Goal: Task Accomplishment & Management: Manage account settings

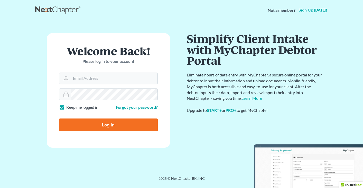
type input "[EMAIL_ADDRESS][DOMAIN_NAME]"
click at [123, 121] on input "Log In" at bounding box center [108, 125] width 99 height 13
type input "Thinking..."
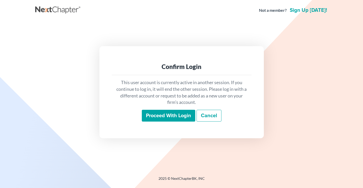
click at [176, 110] on input "Proceed with login" at bounding box center [168, 116] width 53 height 12
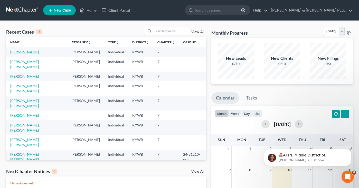
click at [19, 53] on link "[PERSON_NAME]" at bounding box center [24, 52] width 28 height 4
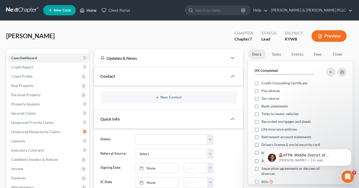
click at [91, 9] on link "Home" at bounding box center [88, 10] width 22 height 9
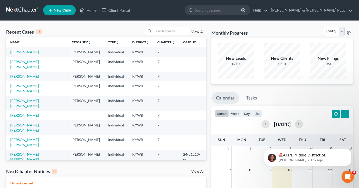
click at [27, 79] on link "Figueroa, Delmis" at bounding box center [24, 76] width 28 height 4
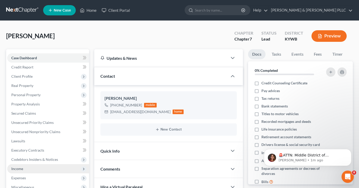
click at [20, 169] on span "Income" at bounding box center [17, 169] width 12 height 4
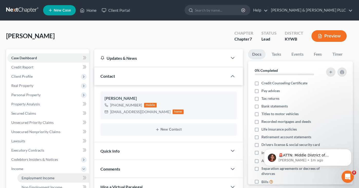
click at [42, 178] on span "Employment Income" at bounding box center [38, 178] width 33 height 4
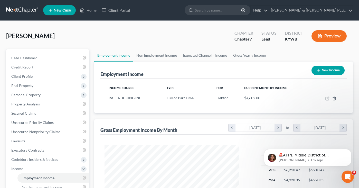
scroll to position [92, 145]
click at [160, 60] on link "Non Employment Income" at bounding box center [156, 55] width 47 height 12
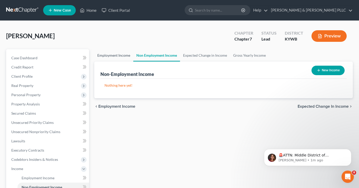
click at [116, 59] on link "Employment Income" at bounding box center [113, 55] width 39 height 12
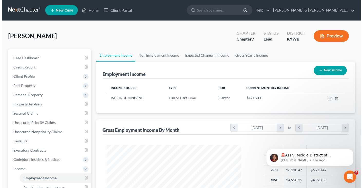
scroll to position [92, 145]
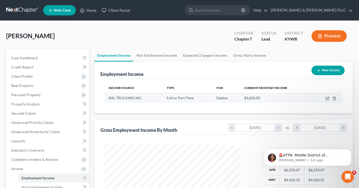
click at [122, 99] on span "RAL TRUCKING INC" at bounding box center [125, 98] width 33 height 4
click at [244, 93] on td "$4,602.00" at bounding box center [276, 98] width 72 height 10
click at [190, 98] on span "Full or Part Time" at bounding box center [180, 98] width 27 height 4
drag, startPoint x: 190, startPoint y: 98, endPoint x: 174, endPoint y: 95, distance: 16.7
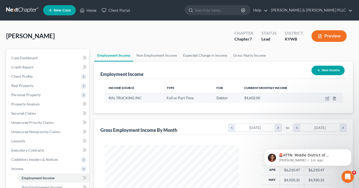
click at [174, 95] on td "Full or Part Time" at bounding box center [188, 98] width 50 height 10
click at [132, 97] on span "RAL TRUCKING INC" at bounding box center [125, 98] width 33 height 4
click at [123, 99] on span "RAL TRUCKING INC" at bounding box center [125, 98] width 33 height 4
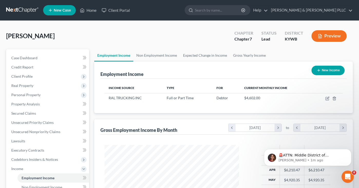
click at [110, 89] on span "Income Source" at bounding box center [122, 88] width 26 height 4
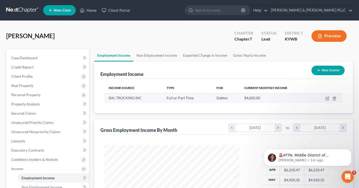
click at [231, 98] on div "Debtor" at bounding box center [226, 98] width 20 height 5
click at [324, 98] on td at bounding box center [327, 98] width 30 height 10
click at [328, 98] on icon "button" at bounding box center [327, 99] width 4 height 4
select select "0"
select select "18"
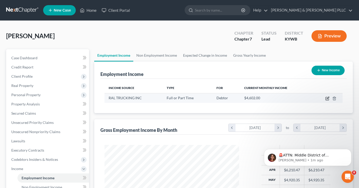
select select "3"
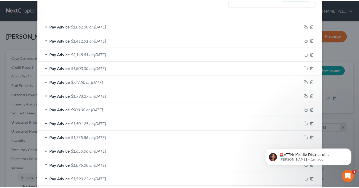
scroll to position [0, 0]
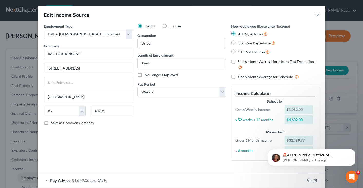
click at [313, 16] on div "Edit Income Source ×" at bounding box center [182, 14] width 288 height 17
click at [316, 15] on button "×" at bounding box center [318, 15] width 4 height 6
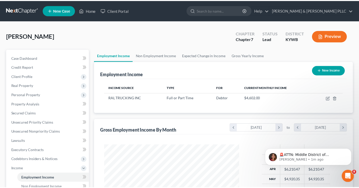
scroll to position [256643, 256590]
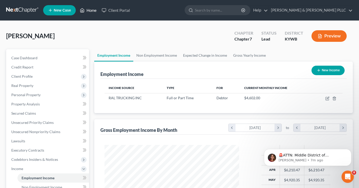
click at [88, 13] on link "Home" at bounding box center [88, 10] width 22 height 9
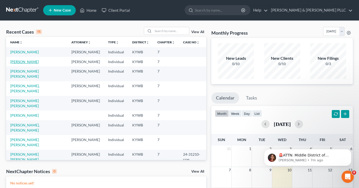
click at [16, 64] on link "Gorrin, Aurelio" at bounding box center [24, 62] width 28 height 4
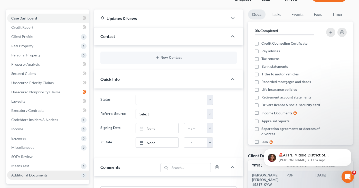
scroll to position [51, 0]
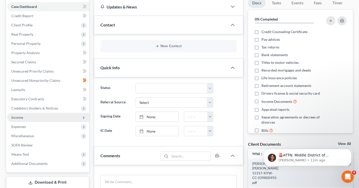
click at [24, 115] on span "Income" at bounding box center [48, 117] width 82 height 9
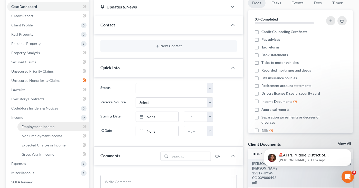
click at [40, 127] on span "Employment Income" at bounding box center [38, 127] width 33 height 4
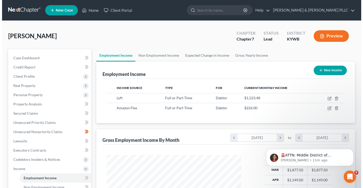
scroll to position [92, 145]
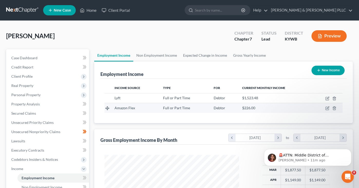
click at [325, 110] on td at bounding box center [327, 108] width 31 height 10
click at [327, 110] on icon "button" at bounding box center [327, 108] width 4 height 4
select select "0"
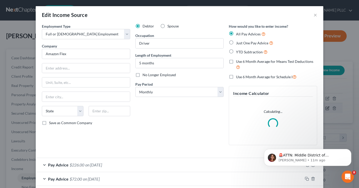
scroll to position [92, 147]
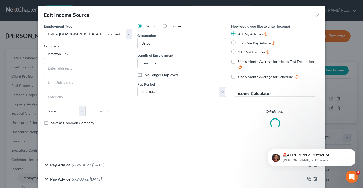
click at [316, 14] on button "×" at bounding box center [318, 15] width 4 height 6
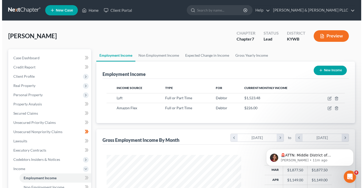
scroll to position [256643, 256590]
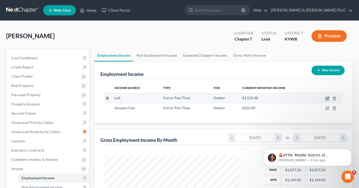
click at [328, 98] on icon "button" at bounding box center [328, 98] width 2 height 2
select select "0"
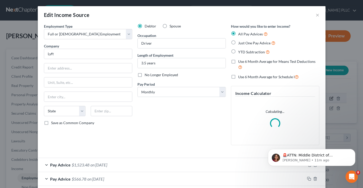
scroll to position [92, 147]
click at [55, 70] on input "text" at bounding box center [88, 68] width 88 height 10
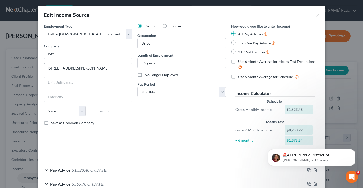
type input "185 Berry St"
type input "5000"
type input "San Francisco"
select select "4"
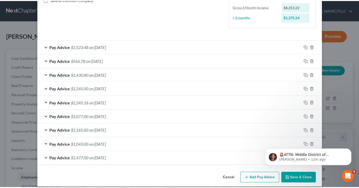
scroll to position [128, 0]
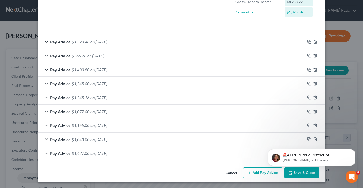
type input "94107"
click at [290, 173] on html "🚨ATTN: Middle District of Florida The court has added a new Credit Counseling F…" at bounding box center [311, 156] width 103 height 36
click at [304, 174] on html "🚨ATTN: Middle District of Florida The court has added a new Credit Counseling F…" at bounding box center [311, 156] width 103 height 36
click at [354, 151] on icon "Dismiss notification" at bounding box center [353, 150] width 3 height 3
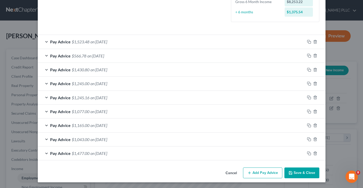
click at [301, 173] on button "Save & Close" at bounding box center [301, 173] width 35 height 11
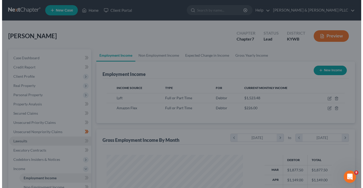
scroll to position [256643, 256590]
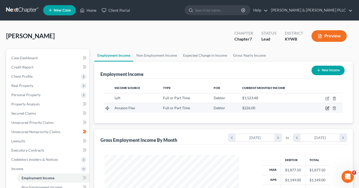
click at [327, 107] on icon "button" at bounding box center [327, 108] width 4 height 4
select select "0"
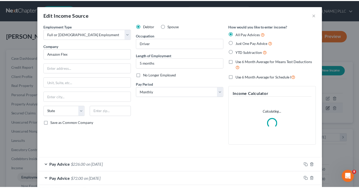
scroll to position [92, 147]
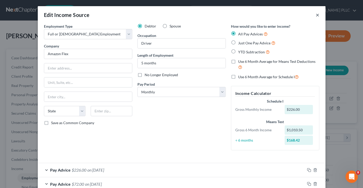
click at [316, 15] on button "×" at bounding box center [318, 15] width 4 height 6
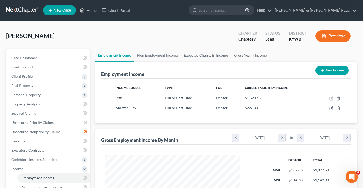
scroll to position [256643, 256590]
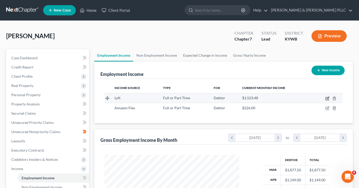
click at [327, 98] on icon "button" at bounding box center [327, 99] width 4 height 4
select select "0"
select select "4"
select select "0"
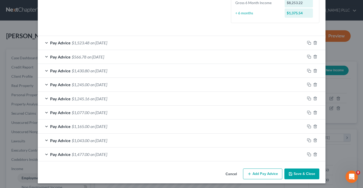
scroll to position [129, 0]
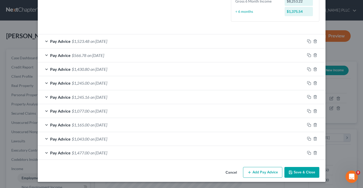
click at [261, 171] on button "Add Pay Advice" at bounding box center [262, 172] width 39 height 11
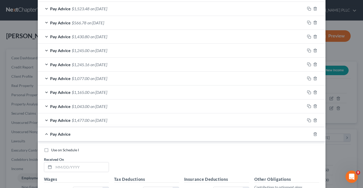
scroll to position [232, 0]
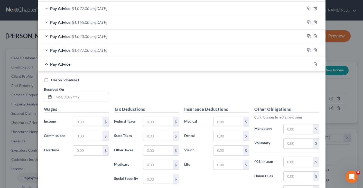
click at [72, 90] on div "Received On *" at bounding box center [76, 95] width 70 height 16
click at [78, 104] on div "Use on Schedule I Received On *" at bounding box center [181, 92] width 280 height 29
drag, startPoint x: 76, startPoint y: 103, endPoint x: 76, endPoint y: 99, distance: 4.4
click at [76, 99] on input "text" at bounding box center [81, 97] width 55 height 10
type input "7/7/2025"
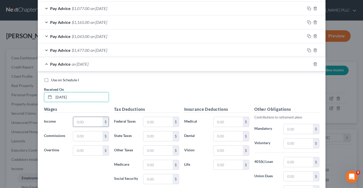
click at [79, 120] on input "text" at bounding box center [87, 122] width 29 height 10
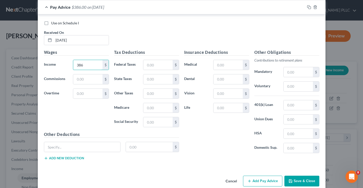
scroll to position [297, 0]
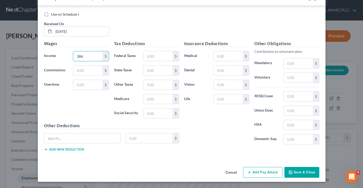
type input "386"
click at [254, 171] on button "Add Pay Advice" at bounding box center [262, 172] width 39 height 11
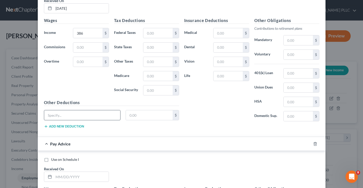
scroll to position [349, 0]
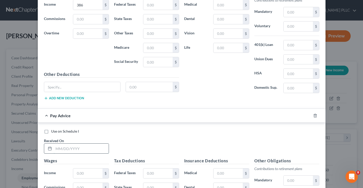
click at [70, 150] on input "text" at bounding box center [81, 149] width 55 height 10
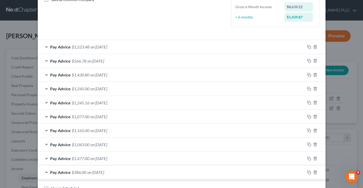
scroll to position [128, 0]
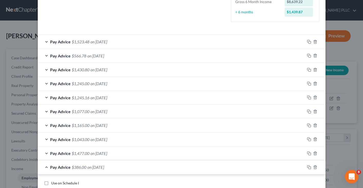
type input "7/28/2025"
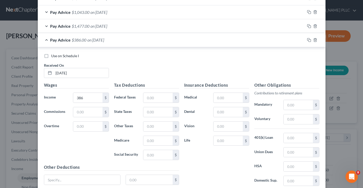
scroll to position [257, 0]
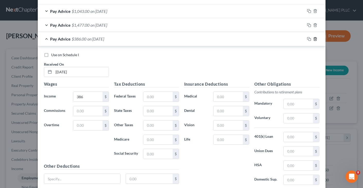
click at [314, 40] on icon "button" at bounding box center [315, 39] width 4 height 4
click at [314, 40] on icon "button" at bounding box center [315, 38] width 2 height 3
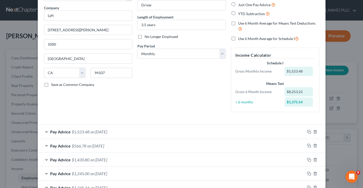
scroll to position [51, 0]
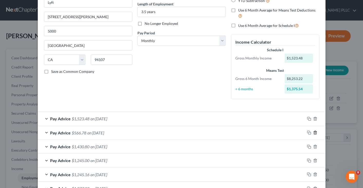
click at [314, 133] on icon "button" at bounding box center [315, 132] width 2 height 3
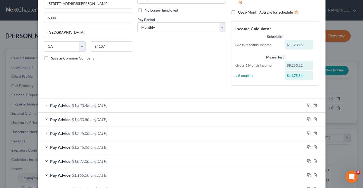
scroll to position [77, 0]
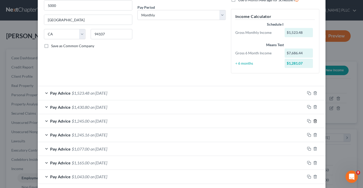
click at [314, 122] on icon "button" at bounding box center [315, 120] width 2 height 3
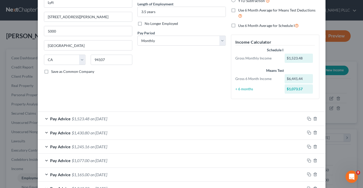
scroll to position [101, 0]
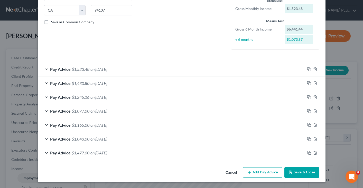
click at [264, 173] on button "Add Pay Advice" at bounding box center [262, 172] width 39 height 11
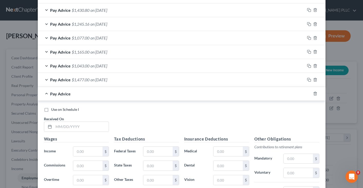
scroll to position [204, 0]
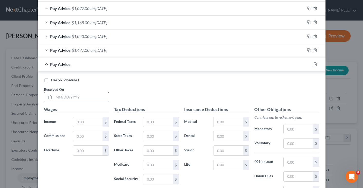
click at [88, 97] on input "text" at bounding box center [81, 97] width 55 height 10
type input "8/31/2025"
click at [87, 125] on input "text" at bounding box center [87, 122] width 29 height 10
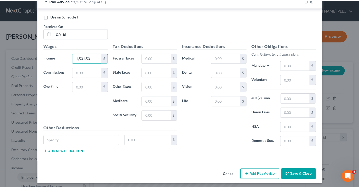
scroll to position [269, 0]
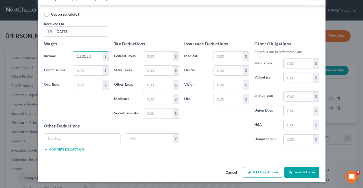
type input "1,531.53"
click at [306, 172] on button "Save & Close" at bounding box center [301, 172] width 35 height 11
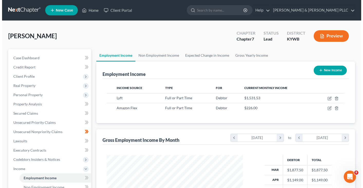
scroll to position [256643, 256590]
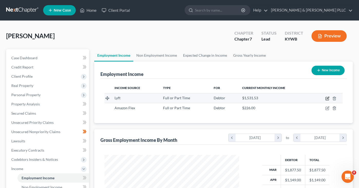
click at [328, 98] on icon "button" at bounding box center [328, 98] width 2 height 2
select select "0"
select select "4"
select select "0"
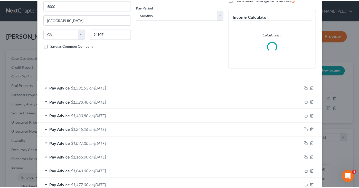
scroll to position [0, 0]
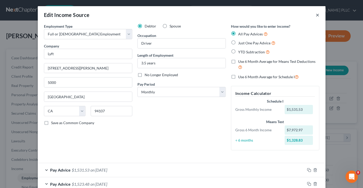
click at [317, 14] on button "×" at bounding box center [318, 15] width 4 height 6
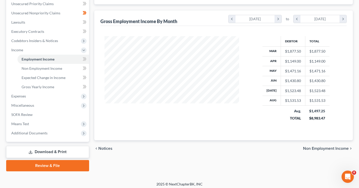
scroll to position [122, 0]
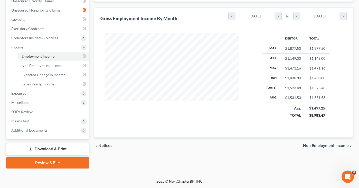
click at [56, 147] on link "Download & Print" at bounding box center [47, 149] width 83 height 12
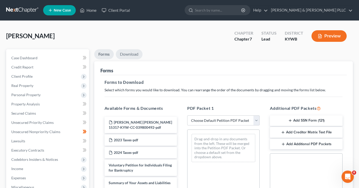
click at [128, 52] on link "Download" at bounding box center [129, 54] width 27 height 10
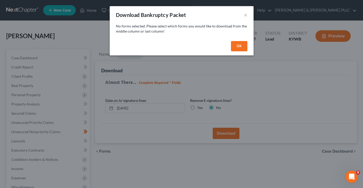
click at [242, 54] on div "OK" at bounding box center [182, 47] width 144 height 16
click at [239, 46] on button "OK" at bounding box center [239, 46] width 16 height 10
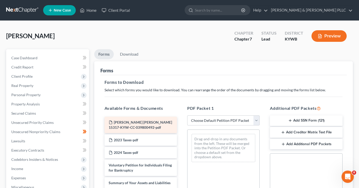
click at [128, 129] on span "Gorrin Amador Aurelio 15317-KYW-CC-039800492-pdf" at bounding box center [140, 124] width 63 height 9
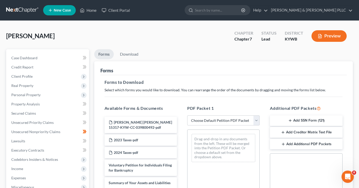
click at [237, 128] on div "PDF Packet 1 Choose Default Petition PDF Packet Complete Bankruptcy Petition (a…" at bounding box center [223, 188] width 83 height 174
click at [231, 121] on select "Choose Default Petition PDF Packet Complete Bankruptcy Petition (all forms and …" at bounding box center [223, 121] width 72 height 10
select select "0"
click at [187, 116] on select "Choose Default Petition PDF Packet Complete Bankruptcy Petition (all forms and …" at bounding box center [223, 121] width 72 height 10
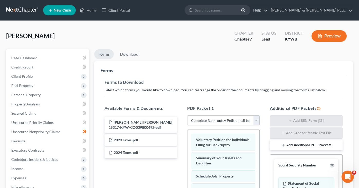
click at [149, 40] on div "Gorrin, Aurelio Upgraded Chapter Chapter 7 Status Lead District KYWB Preview" at bounding box center [179, 38] width 347 height 22
click at [35, 37] on span "Gorrin, Aurelio" at bounding box center [30, 35] width 49 height 7
click at [24, 57] on span "Case Dashboard" at bounding box center [24, 58] width 26 height 4
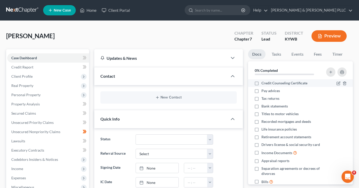
click at [261, 84] on label "Credit Counseling Certificate" at bounding box center [284, 83] width 46 height 5
click at [263, 84] on input "Credit Counseling Certificate" at bounding box center [264, 82] width 3 height 3
checkbox input "true"
click at [261, 91] on label "Pay advices" at bounding box center [270, 90] width 18 height 5
click at [263, 91] on input "Pay advices" at bounding box center [264, 89] width 3 height 3
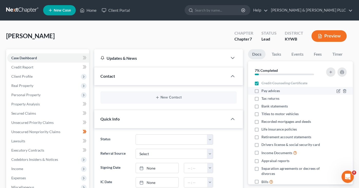
checkbox input "true"
click at [261, 101] on label "Tax returns" at bounding box center [270, 98] width 18 height 5
click at [263, 99] on input "Tax returns" at bounding box center [264, 97] width 3 height 3
checkbox input "true"
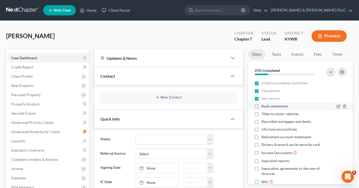
click at [261, 108] on label "Bank statements" at bounding box center [274, 106] width 26 height 5
click at [263, 107] on input "Bank statements" at bounding box center [264, 105] width 3 height 3
checkbox input "true"
click at [261, 111] on label "Titles to motor vehicles" at bounding box center [279, 113] width 37 height 5
click at [263, 111] on input "Titles to motor vehicles" at bounding box center [264, 112] width 3 height 3
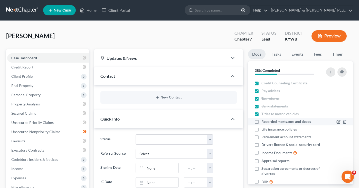
drag, startPoint x: 257, startPoint y: 115, endPoint x: 257, endPoint y: 120, distance: 4.6
click at [261, 115] on label "Titles to motor vehicles" at bounding box center [279, 113] width 37 height 5
click at [263, 115] on input "Titles to motor vehicles" at bounding box center [264, 112] width 3 height 3
checkbox input "false"
click at [261, 123] on label "Recorded mortgages and deeds" at bounding box center [286, 121] width 50 height 5
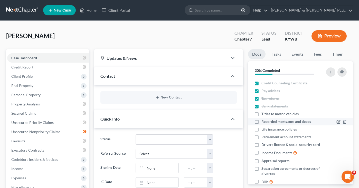
click at [263, 122] on input "Recorded mortgages and deeds" at bounding box center [264, 120] width 3 height 3
checkbox input "true"
click at [261, 115] on label "Titles to motor vehicles" at bounding box center [279, 113] width 37 height 5
click at [263, 115] on input "Titles to motor vehicles" at bounding box center [264, 112] width 3 height 3
checkbox input "true"
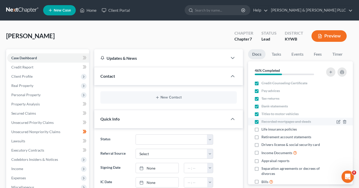
click at [261, 123] on label "Recorded mortgages and deeds" at bounding box center [286, 121] width 50 height 5
click at [263, 122] on input "Recorded mortgages and deeds" at bounding box center [264, 120] width 3 height 3
checkbox input "false"
click at [261, 130] on label "Life insurance policies" at bounding box center [278, 129] width 35 height 5
click at [263, 130] on input "Life insurance policies" at bounding box center [264, 128] width 3 height 3
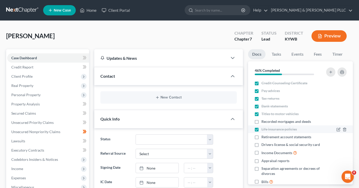
click at [261, 130] on label "Life insurance policies" at bounding box center [278, 129] width 35 height 5
click at [263, 130] on input "Life insurance policies" at bounding box center [264, 128] width 3 height 3
checkbox input "false"
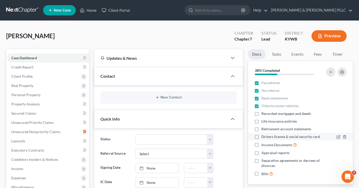
scroll to position [15, 0]
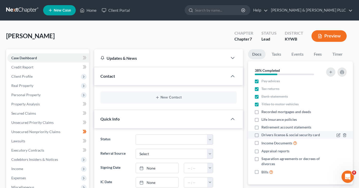
click at [261, 132] on label "Drivers license & social security card" at bounding box center [290, 134] width 59 height 5
click at [263, 132] on input "Drivers license & social security card" at bounding box center [264, 133] width 3 height 3
checkbox input "true"
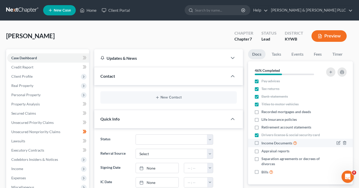
click at [261, 144] on label "Income Documents" at bounding box center [279, 143] width 36 height 6
click at [263, 144] on input "Income Documents" at bounding box center [264, 141] width 3 height 3
checkbox input "true"
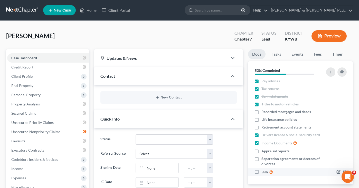
click at [261, 172] on label "Bills" at bounding box center [267, 172] width 12 height 6
click at [263, 172] on input "Bills" at bounding box center [264, 170] width 3 height 3
checkbox input "true"
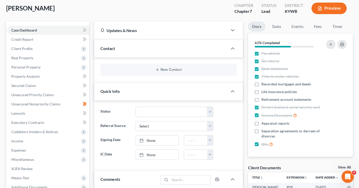
scroll to position [0, 0]
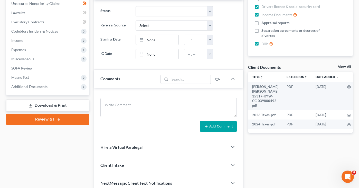
click at [47, 106] on link "Download & Print" at bounding box center [47, 106] width 83 height 12
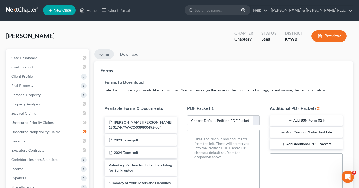
click at [201, 122] on select "Choose Default Petition PDF Packet Complete Bankruptcy Petition (all forms and …" at bounding box center [223, 121] width 72 height 10
select select "0"
click at [187, 116] on select "Choose Default Petition PDF Packet Complete Bankruptcy Petition (all forms and …" at bounding box center [223, 121] width 72 height 10
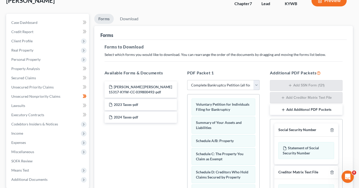
scroll to position [1, 0]
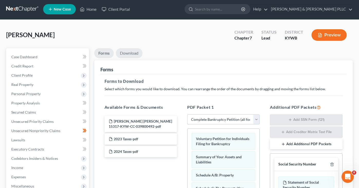
click at [130, 56] on link "Download" at bounding box center [129, 53] width 27 height 10
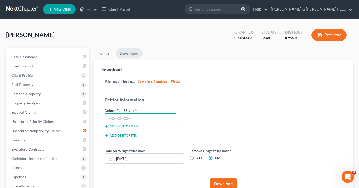
click at [129, 119] on input "text" at bounding box center [140, 118] width 73 height 10
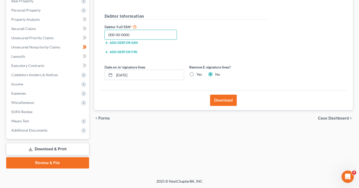
type input "000-00-0000"
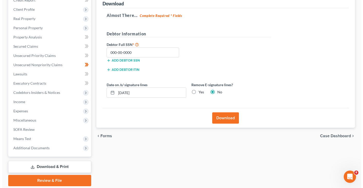
scroll to position [59, 0]
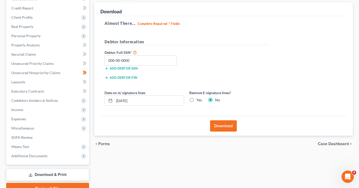
click at [222, 104] on div "Download Almost There... Complete Required * Fields Debtor Information Debtor F…" at bounding box center [223, 69] width 259 height 134
click at [221, 125] on button "Download" at bounding box center [223, 125] width 27 height 11
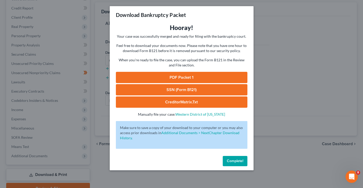
click at [183, 78] on link "PDF Packet 1" at bounding box center [181, 77] width 131 height 11
click at [193, 87] on link "SSN (Form B121)" at bounding box center [181, 89] width 131 height 11
